Goal: Transaction & Acquisition: Purchase product/service

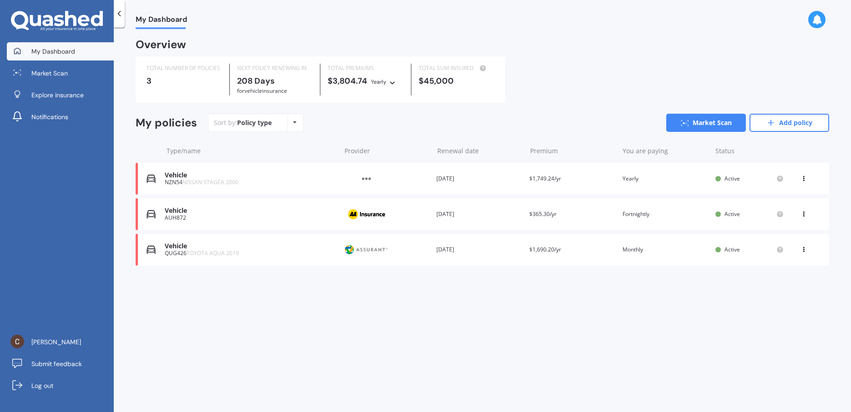
click at [801, 215] on icon at bounding box center [803, 212] width 6 height 5
click at [777, 251] on div "Delete" at bounding box center [783, 250] width 90 height 18
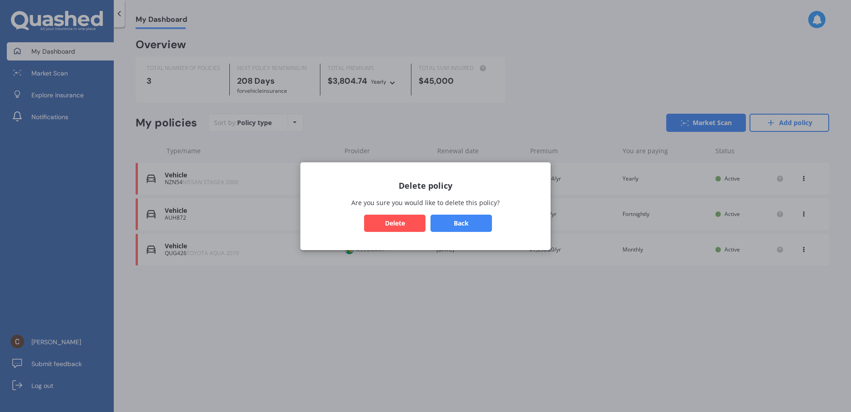
click at [393, 223] on button "Delete" at bounding box center [394, 222] width 61 height 17
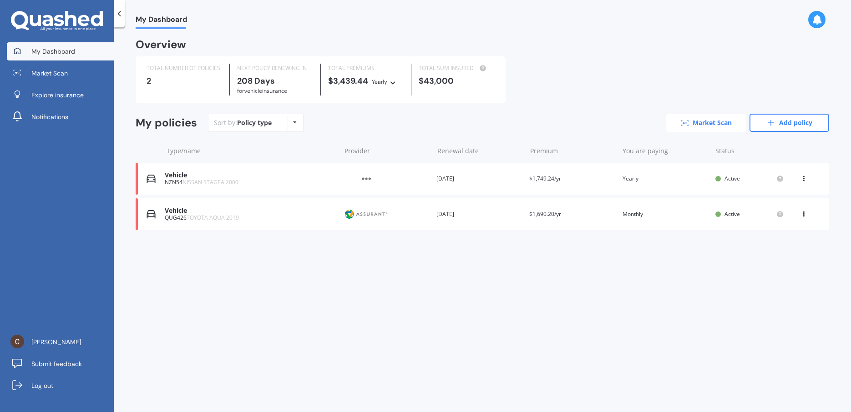
click at [723, 127] on link "Market Scan" at bounding box center [706, 123] width 80 height 18
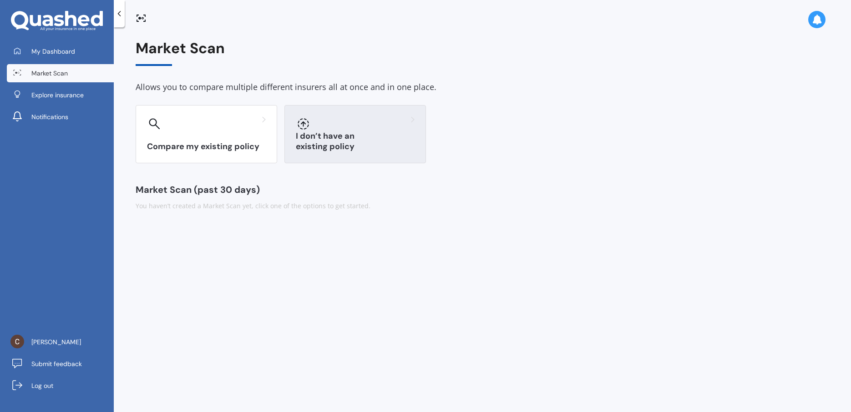
click at [340, 131] on div "I don’t have an existing policy" at bounding box center [354, 134] width 141 height 58
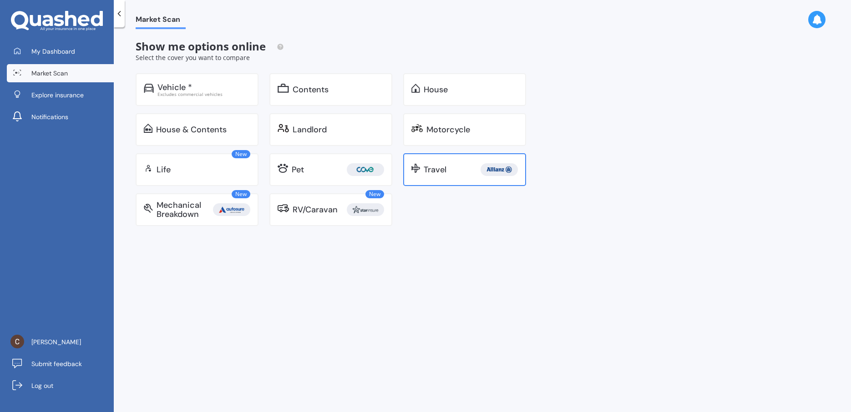
click at [448, 175] on div "Travel" at bounding box center [470, 169] width 94 height 13
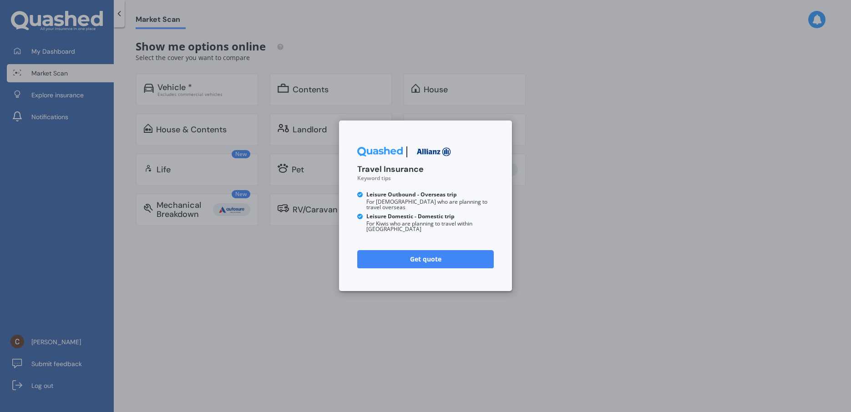
click at [429, 257] on link "Get quote" at bounding box center [425, 259] width 136 height 18
